Goal: Task Accomplishment & Management: Complete application form

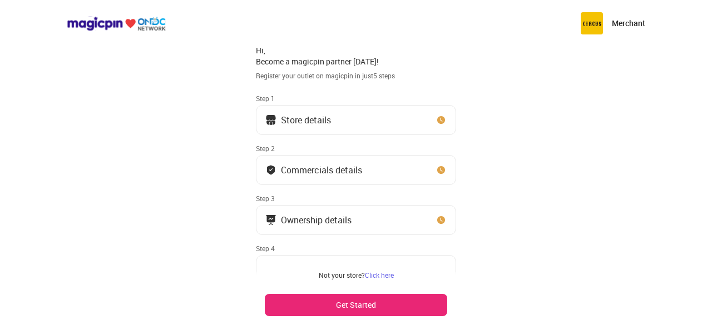
click at [373, 305] on button "Get Started" at bounding box center [356, 305] width 182 height 22
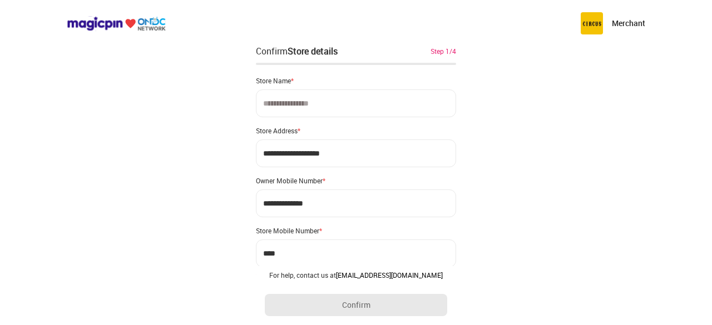
click at [308, 105] on input at bounding box center [356, 104] width 200 height 28
type input "**********"
click at [305, 125] on div "**********" at bounding box center [356, 204] width 200 height 275
click at [325, 150] on input "**********" at bounding box center [356, 154] width 200 height 28
click at [341, 152] on input "**********" at bounding box center [356, 154] width 200 height 28
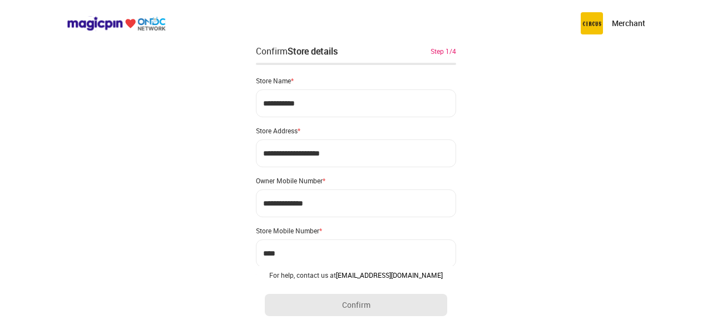
type input "**********"
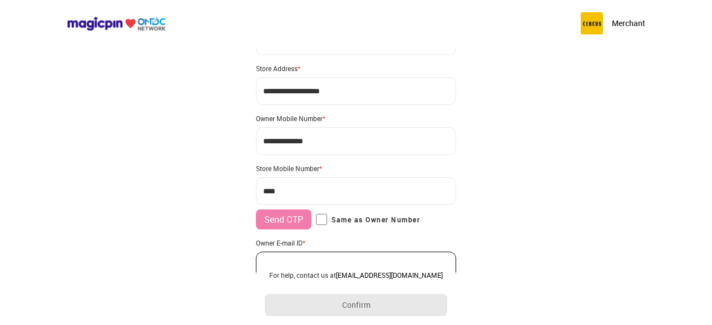
scroll to position [64, 0]
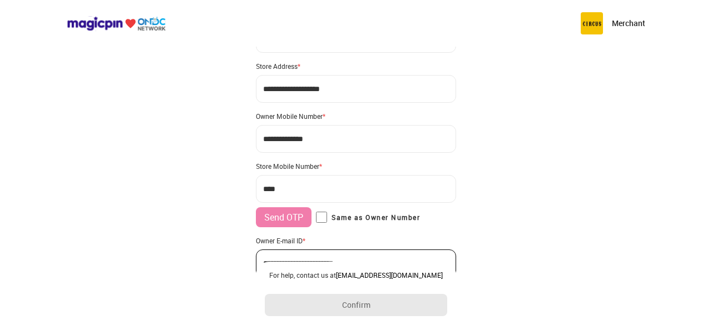
click at [286, 187] on input "***" at bounding box center [356, 189] width 200 height 28
click at [297, 184] on input "***" at bounding box center [356, 189] width 200 height 28
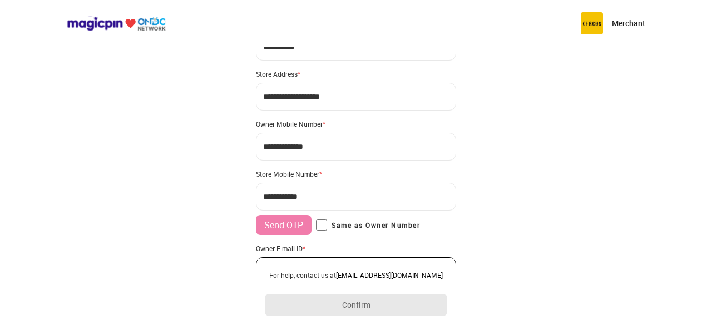
scroll to position [115, 0]
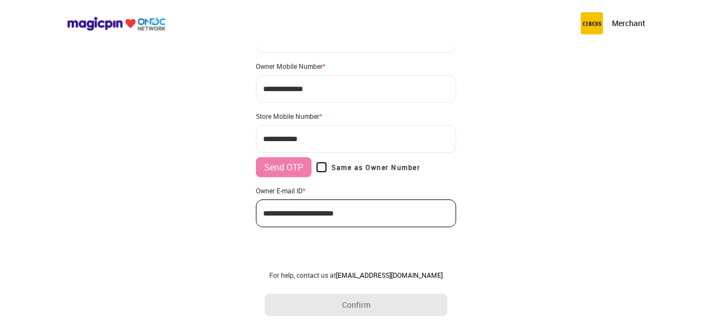
type input "**********"
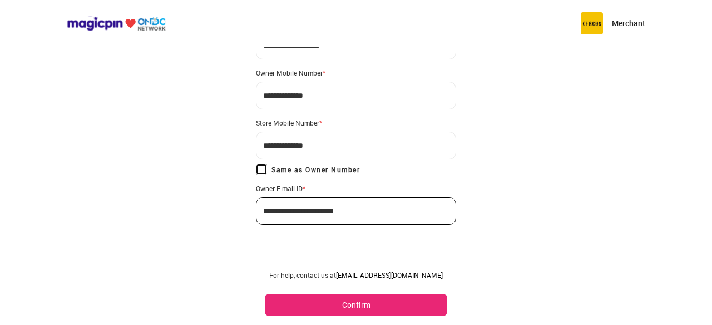
scroll to position [106, 0]
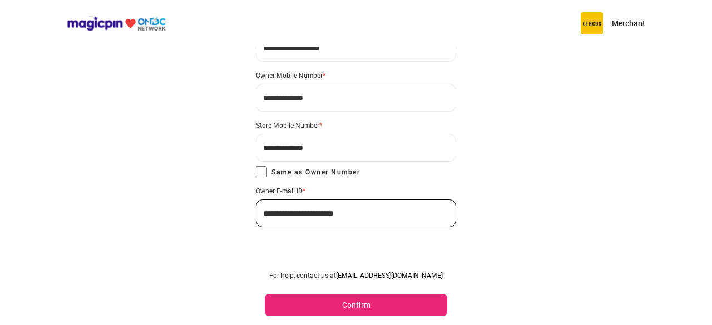
click at [350, 300] on button "Confirm" at bounding box center [356, 305] width 182 height 22
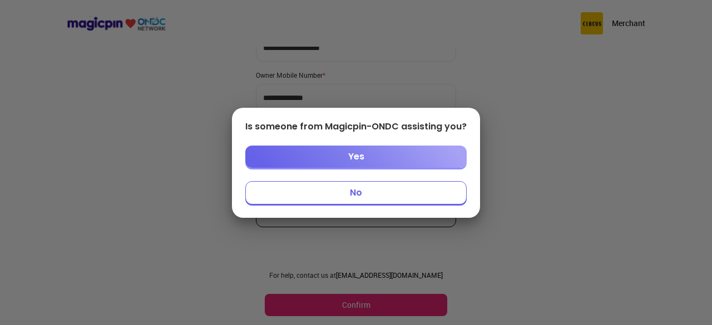
click at [369, 193] on button "No" at bounding box center [355, 192] width 221 height 23
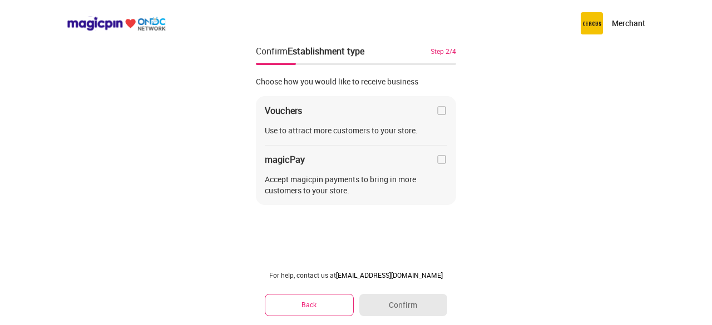
scroll to position [0, 0]
click at [441, 159] on img at bounding box center [441, 159] width 11 height 11
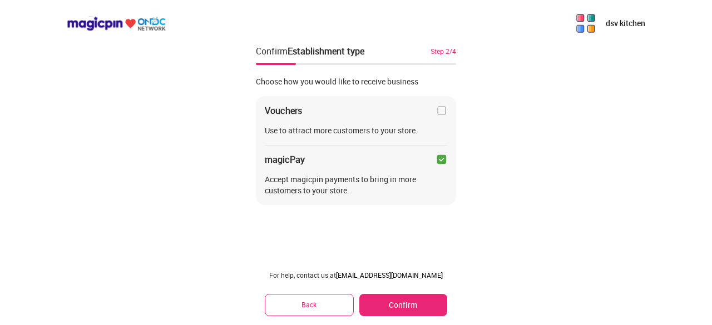
click at [404, 299] on button "Confirm" at bounding box center [403, 305] width 88 height 22
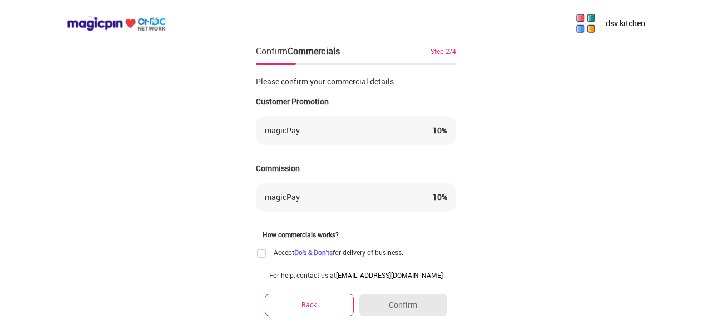
scroll to position [60, 0]
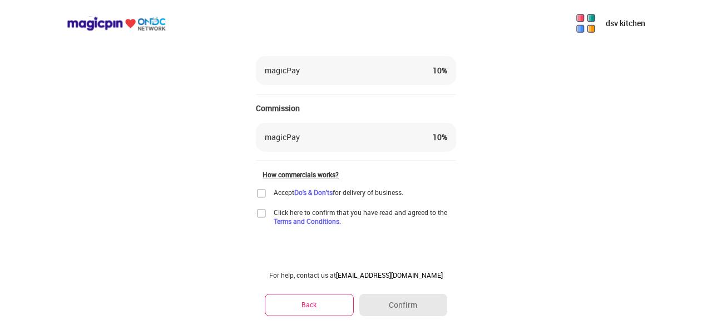
click at [259, 196] on img at bounding box center [261, 193] width 11 height 11
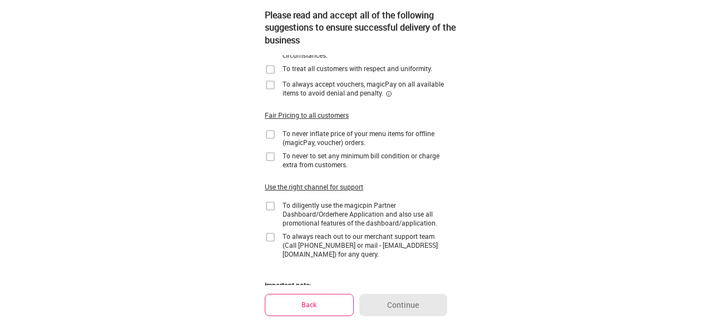
scroll to position [0, 0]
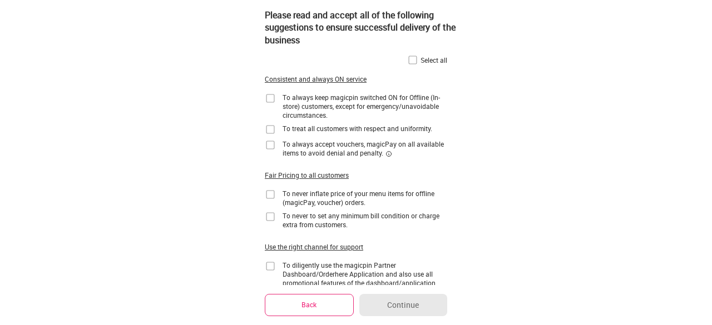
click at [414, 59] on img at bounding box center [412, 59] width 11 height 11
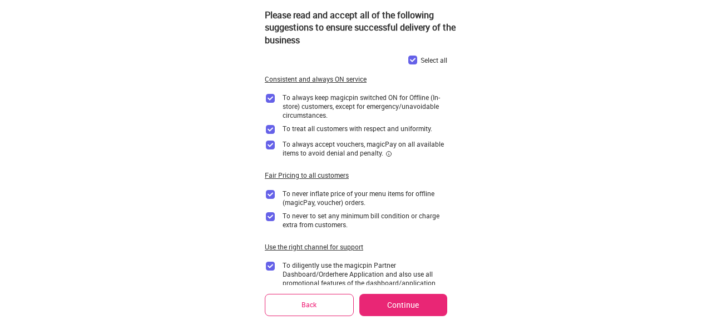
scroll to position [171, 0]
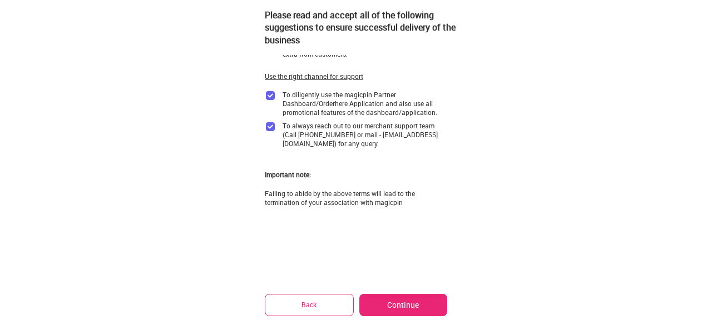
click at [416, 302] on button "Continue" at bounding box center [403, 305] width 88 height 22
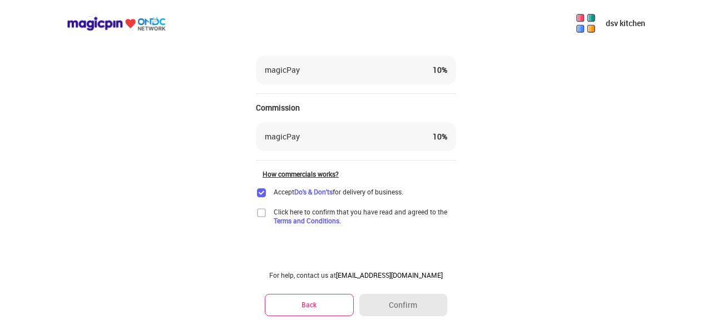
scroll to position [60, 0]
click at [260, 215] on img at bounding box center [261, 213] width 11 height 11
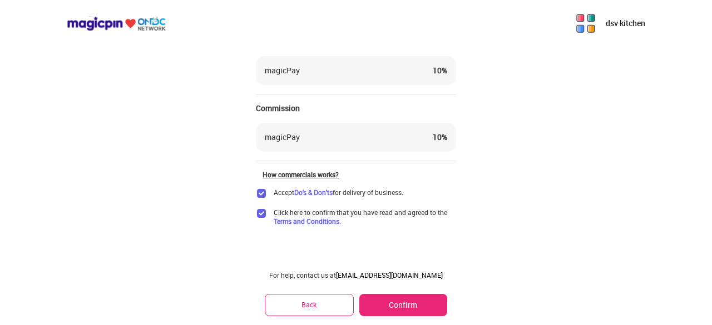
click at [398, 309] on button "Confirm" at bounding box center [403, 305] width 88 height 22
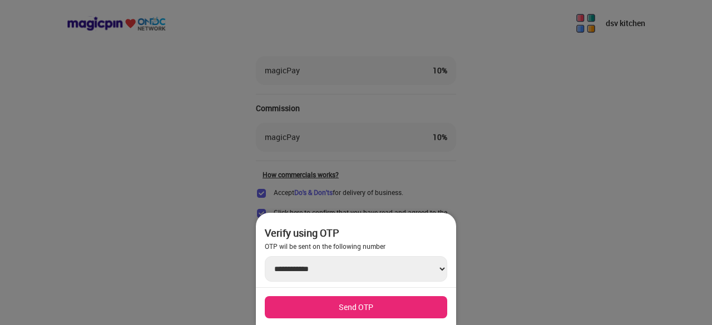
click at [360, 311] on button "Send OTP" at bounding box center [356, 307] width 182 height 22
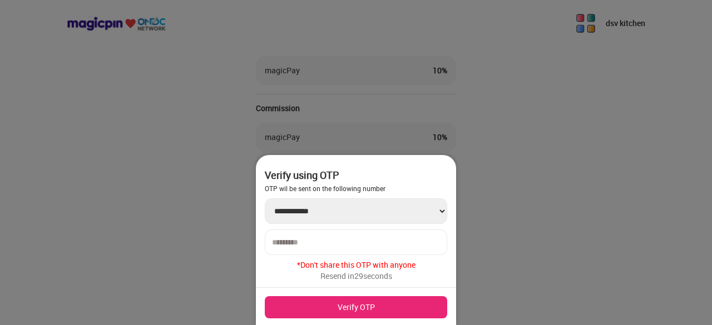
click at [295, 238] on input "number" at bounding box center [356, 242] width 168 height 9
type input "******"
click at [366, 305] on button "Verify OTP" at bounding box center [356, 307] width 182 height 22
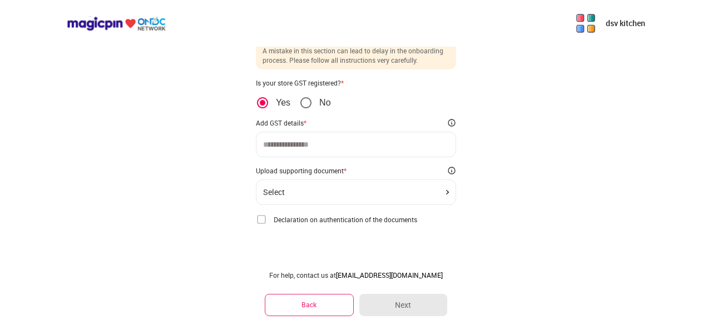
scroll to position [33, 0]
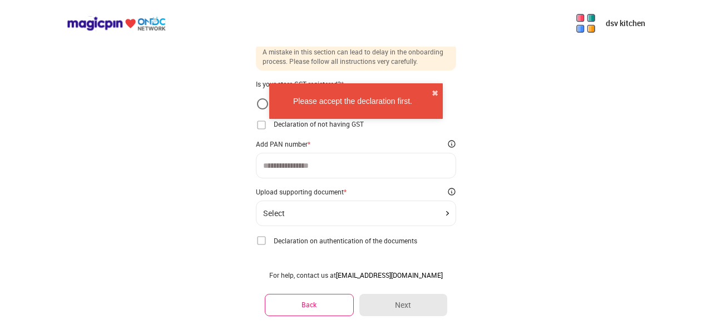
click at [325, 163] on input at bounding box center [356, 165] width 186 height 9
drag, startPoint x: 435, startPoint y: 91, endPoint x: 259, endPoint y: 124, distance: 179.4
click at [259, 124] on main "dsv kitchen Enter Ownership details Step 3/4 A mistake in this section can lead…" at bounding box center [356, 157] width 712 height 380
click at [259, 124] on img at bounding box center [261, 125] width 11 height 11
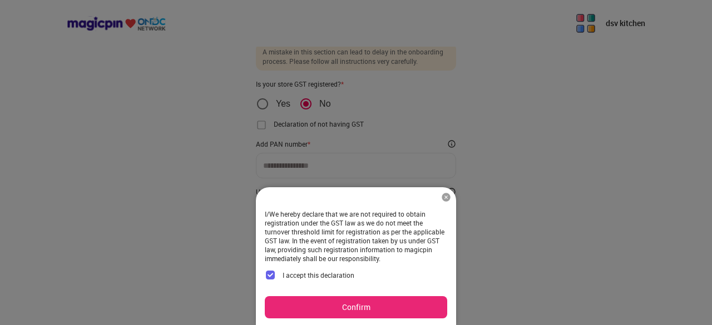
click at [357, 311] on button "Confirm" at bounding box center [356, 307] width 182 height 22
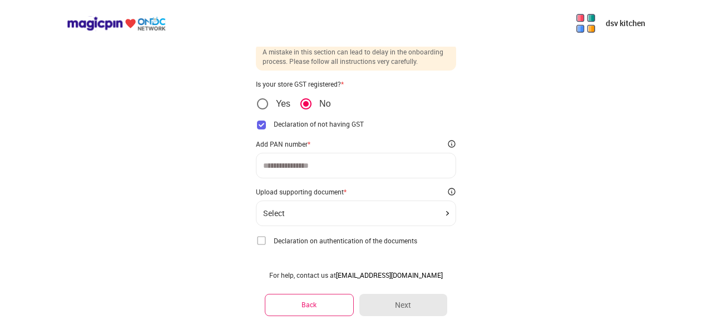
click at [314, 165] on input at bounding box center [356, 165] width 186 height 9
click at [287, 162] on input "**" at bounding box center [356, 165] width 186 height 9
type input "**********"
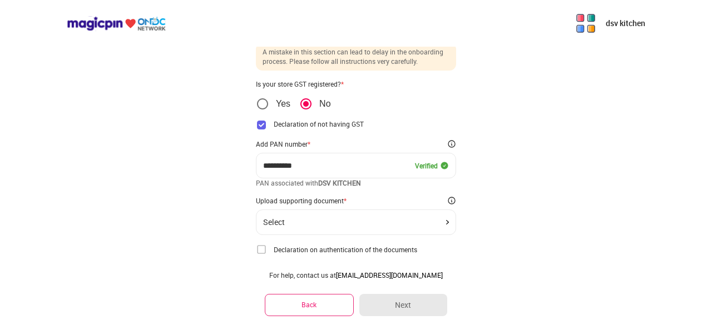
click at [444, 218] on div "Select" at bounding box center [356, 222] width 186 height 9
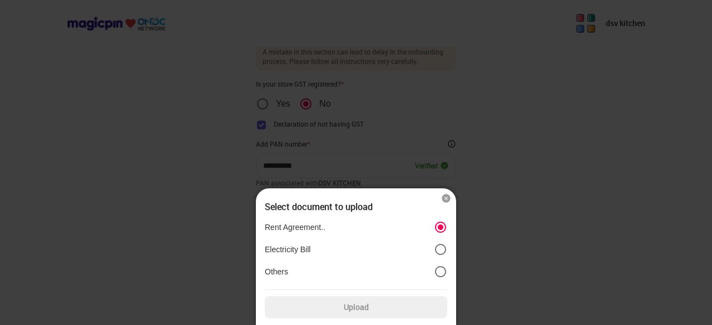
click at [383, 308] on label "Upload" at bounding box center [356, 307] width 182 height 22
click at [0, 0] on input "Upload" at bounding box center [0, 0] width 0 height 0
click at [587, 165] on div at bounding box center [356, 162] width 712 height 325
click at [445, 195] on img at bounding box center [445, 198] width 11 height 11
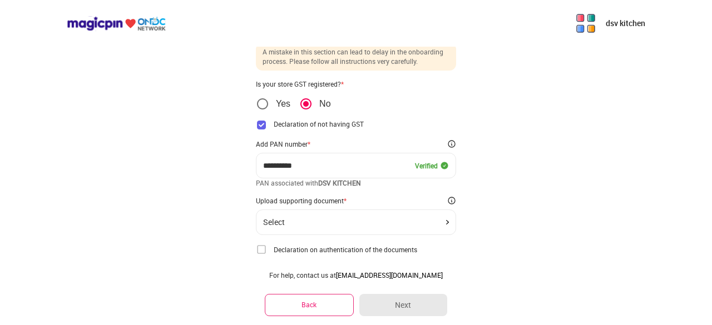
scroll to position [62, 0]
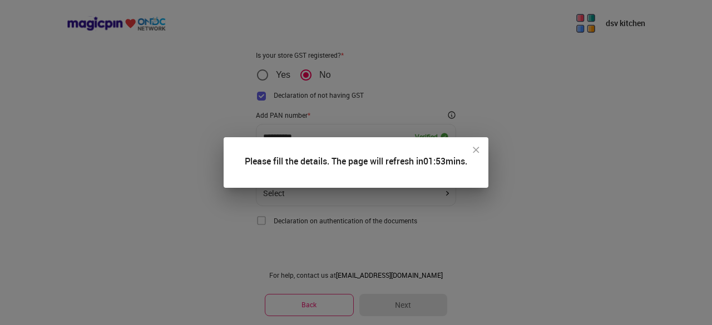
click at [478, 148] on img at bounding box center [475, 150] width 11 height 11
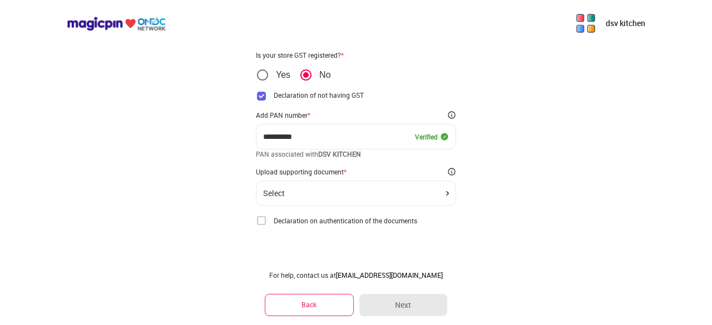
scroll to position [60, 0]
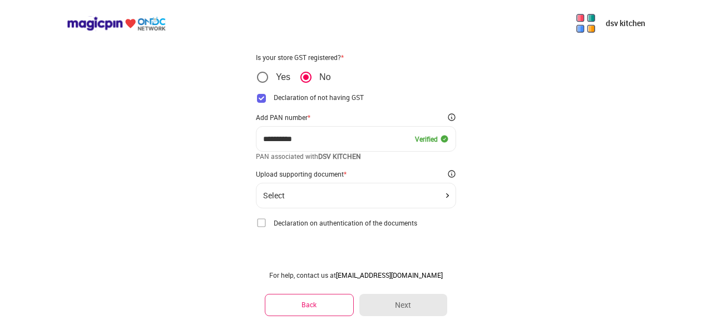
click at [444, 193] on div "Select" at bounding box center [356, 195] width 186 height 9
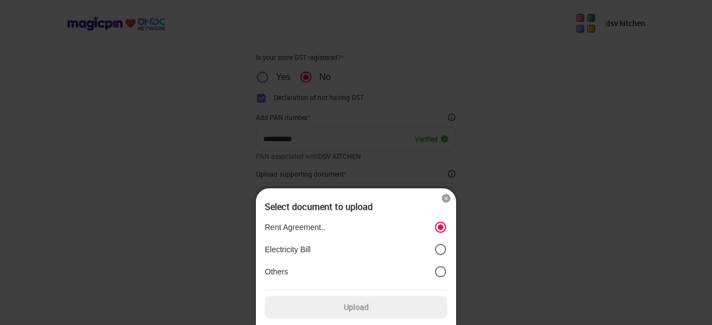
click at [358, 310] on label "Upload" at bounding box center [356, 307] width 182 height 22
click at [0, 0] on input "Upload" at bounding box center [0, 0] width 0 height 0
click at [332, 306] on label "Upload" at bounding box center [356, 307] width 182 height 22
click at [0, 0] on input "Upload" at bounding box center [0, 0] width 0 height 0
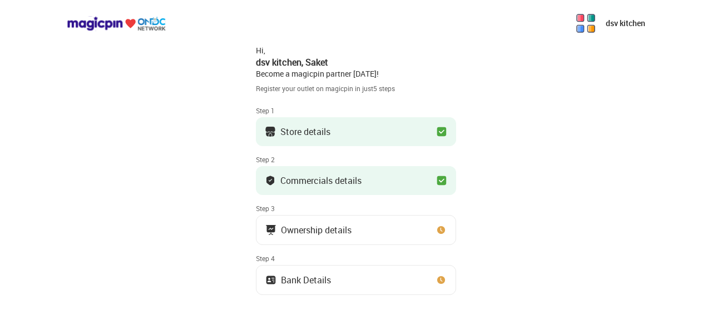
scroll to position [60, 0]
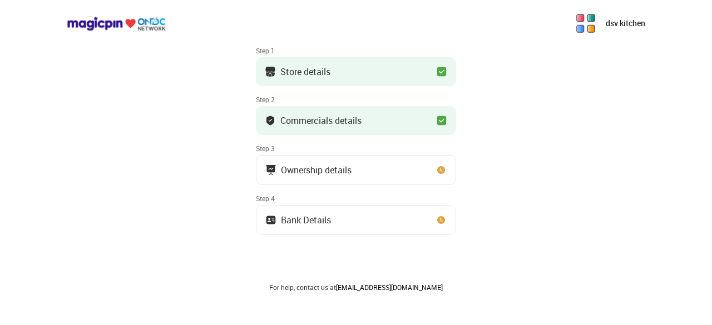
drag, startPoint x: 332, startPoint y: 201, endPoint x: 317, endPoint y: 191, distance: 17.7
click at [317, 191] on div "Hi, dsv kitchen , Saket Become a magicpin partner [DATE]! Register your outlet …" at bounding box center [356, 135] width 200 height 313
click at [441, 162] on button "Ownership details" at bounding box center [356, 170] width 200 height 30
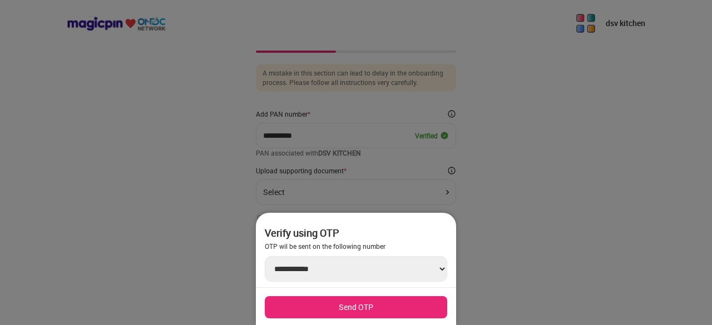
scroll to position [11, 0]
click at [521, 183] on div at bounding box center [356, 162] width 712 height 325
click at [569, 148] on div at bounding box center [356, 162] width 712 height 325
